Goal: Task Accomplishment & Management: Manage account settings

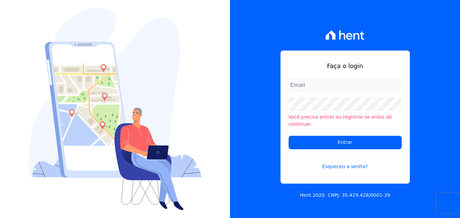
click at [350, 81] on div "Faça o login Você precisa entrar ou registrar-se antes de continuar. Entrar Esq…" at bounding box center [344, 117] width 129 height 133
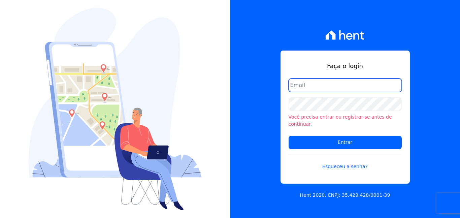
click at [349, 87] on input "email" at bounding box center [345, 84] width 113 height 13
type input "[EMAIL_ADDRESS][DOMAIN_NAME]"
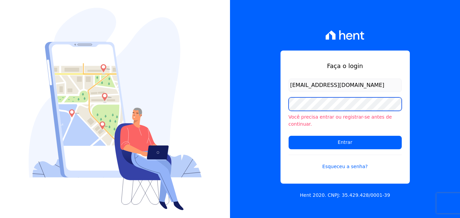
click at [289, 136] on input "Entrar" at bounding box center [345, 142] width 113 height 13
